Goal: Task Accomplishment & Management: Manage account settings

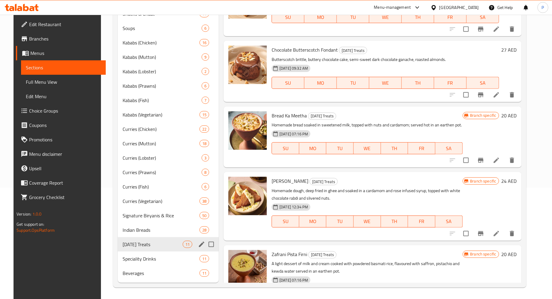
scroll to position [433, 0]
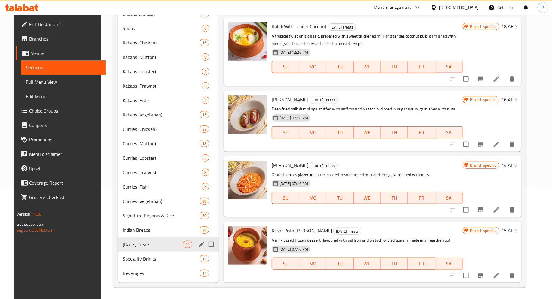
click at [33, 9] on icon at bounding box center [31, 8] width 5 height 5
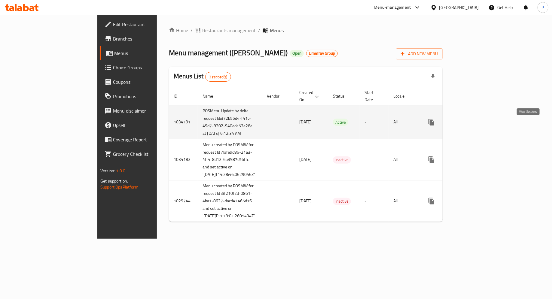
click at [482, 130] on link "enhanced table" at bounding box center [475, 122] width 14 height 14
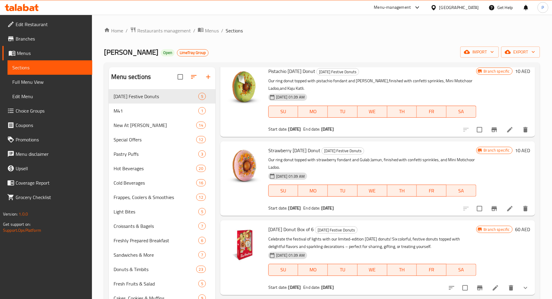
scroll to position [84, 0]
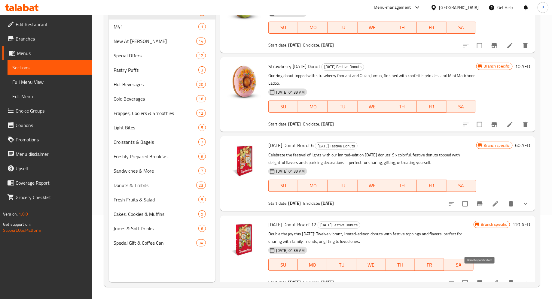
click at [478, 281] on icon "Branch-specific-item" at bounding box center [479, 283] width 5 height 5
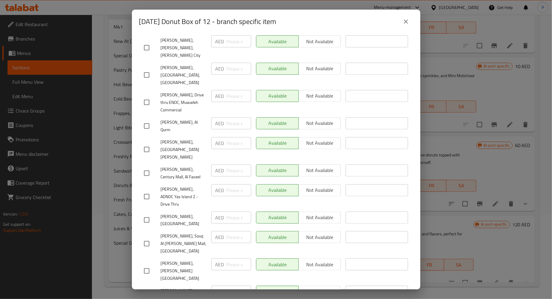
scroll to position [0, 0]
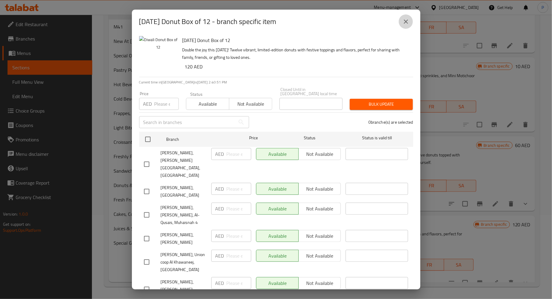
click at [405, 21] on icon "close" at bounding box center [405, 21] width 7 height 7
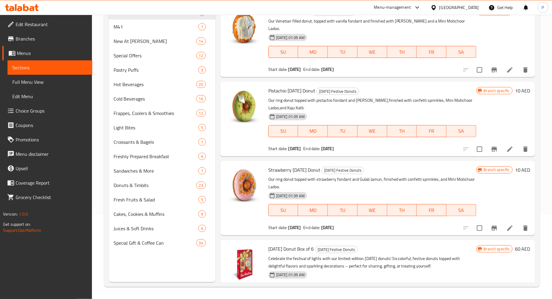
click at [219, 118] on div "Menu items Add Sort Manage items Vanilla Diwali Donut Diwali Festive Donuts Our…" at bounding box center [376, 132] width 320 height 299
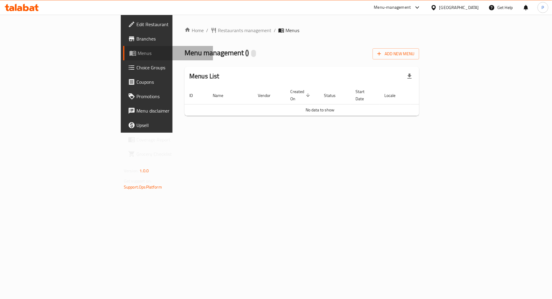
click at [123, 57] on link "Menus" at bounding box center [168, 53] width 90 height 14
click at [136, 38] on span "Branches" at bounding box center [172, 38] width 72 height 7
